Goal: Find specific page/section: Find specific page/section

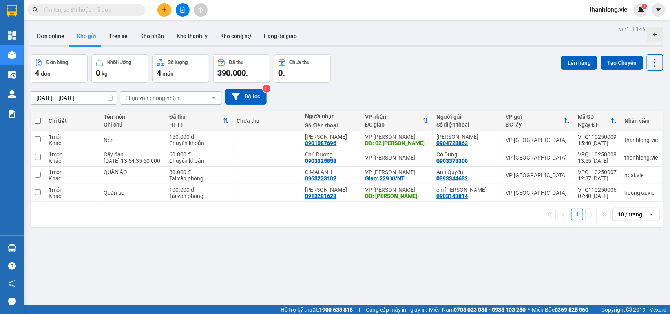
click at [361, 63] on div "Đơn hàng 4 đơn Khối lượng 0 kg Số lượng 4 món Đã thu 390.000 đ Chưa thu 0 đ Lên…" at bounding box center [347, 69] width 632 height 28
click at [250, 94] on button "Bộ lọc" at bounding box center [245, 97] width 41 height 16
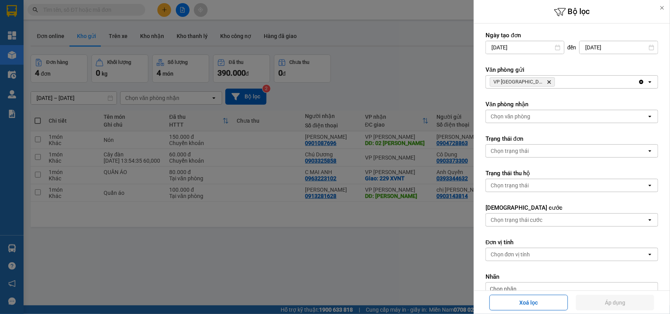
click at [524, 119] on div "Chọn văn phòng" at bounding box center [511, 117] width 40 height 8
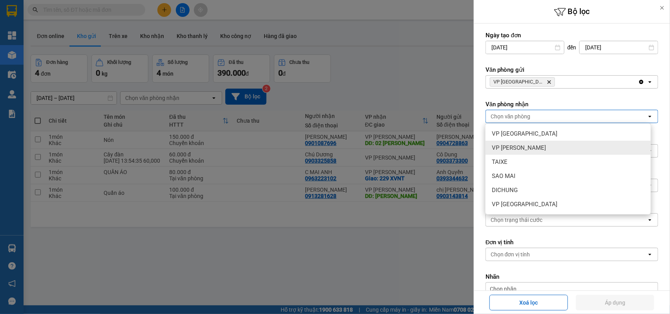
click at [516, 142] on div "VP Vũng Tàu" at bounding box center [567, 148] width 165 height 14
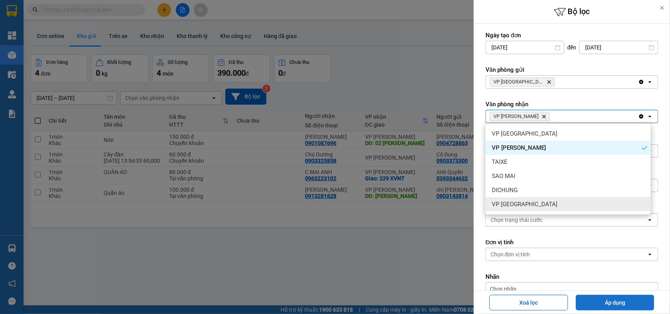
click at [627, 308] on button "Áp dụng" at bounding box center [615, 303] width 78 height 16
